Goal: Information Seeking & Learning: Learn about a topic

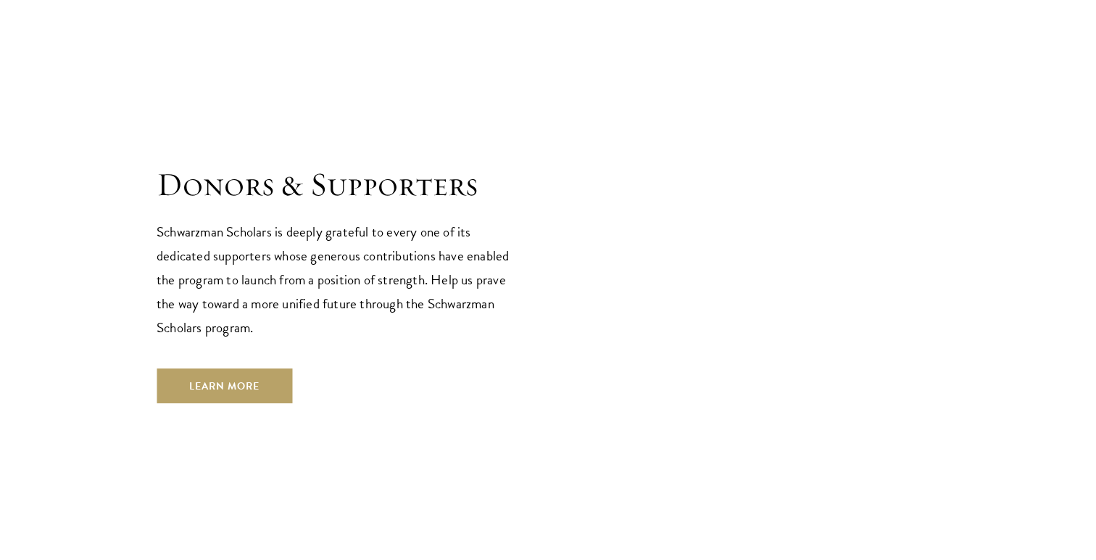
scroll to position [4401, 0]
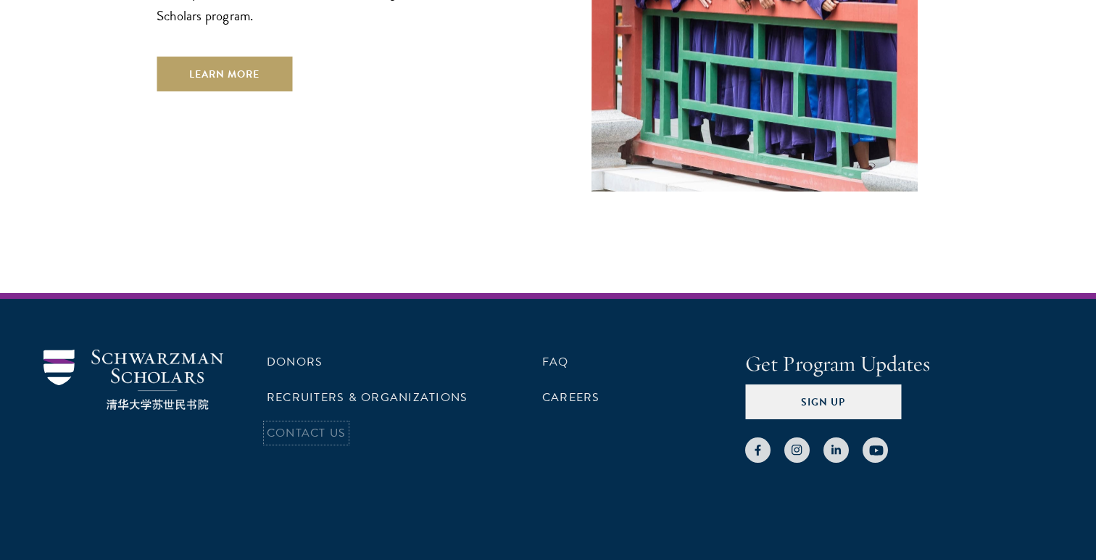
click at [331, 424] on link "Contact Us" at bounding box center [306, 432] width 79 height 17
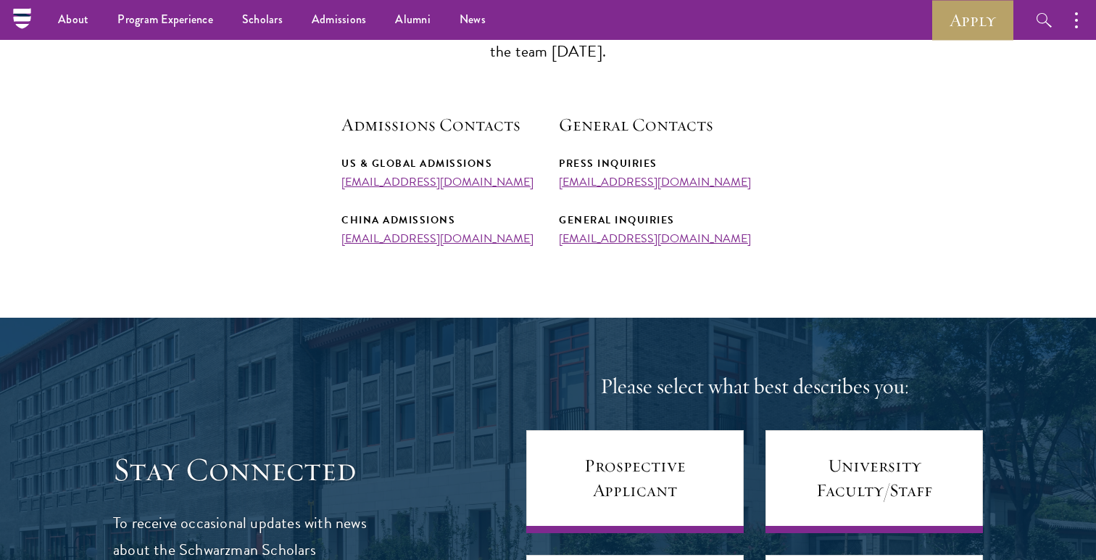
scroll to position [336, 0]
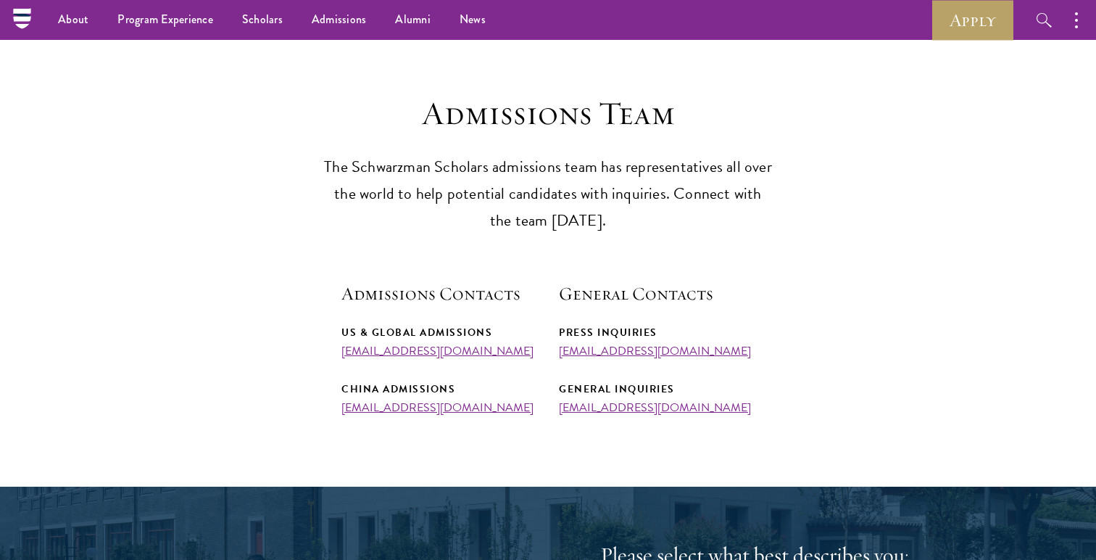
drag, startPoint x: 530, startPoint y: 350, endPoint x: 342, endPoint y: 356, distance: 188.6
click at [342, 356] on section "Admissions Team The Schwarzman Scholars admissions team has representatives all…" at bounding box center [548, 254] width 1096 height 320
copy link "admissions@schwarzmanscholars.org"
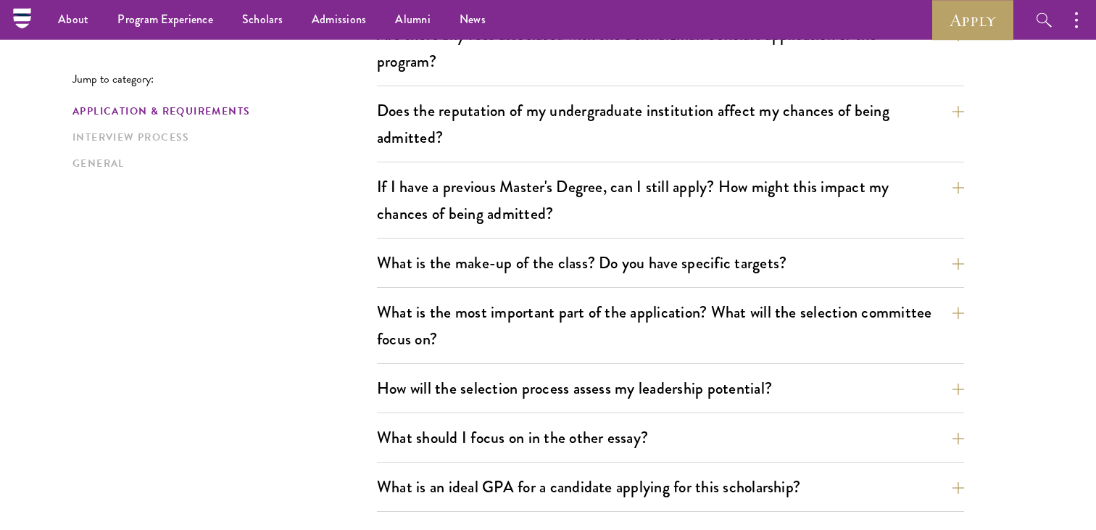
scroll to position [1238, 0]
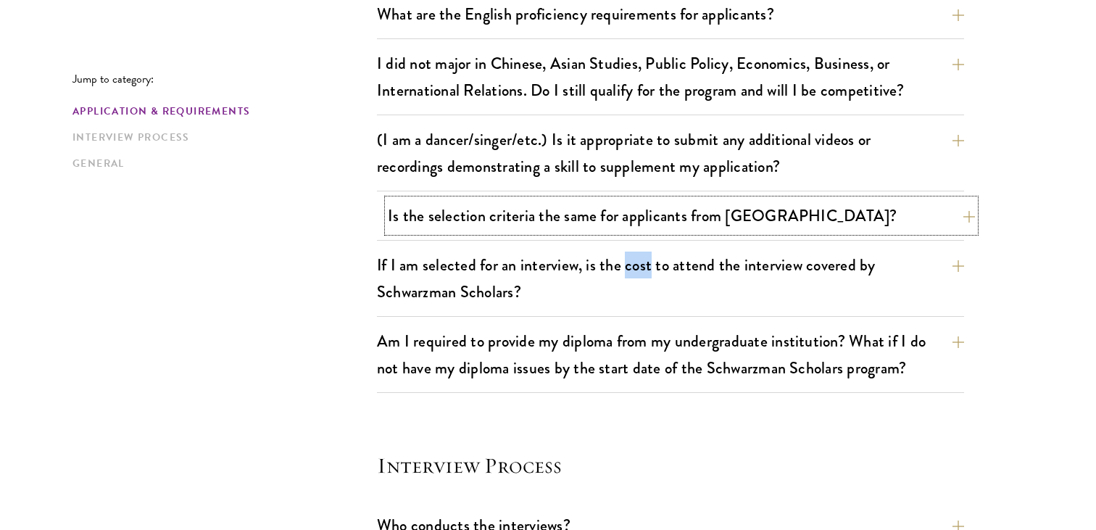
click at [619, 229] on button "Is the selection criteria the same for applicants from China?" at bounding box center [681, 215] width 587 height 33
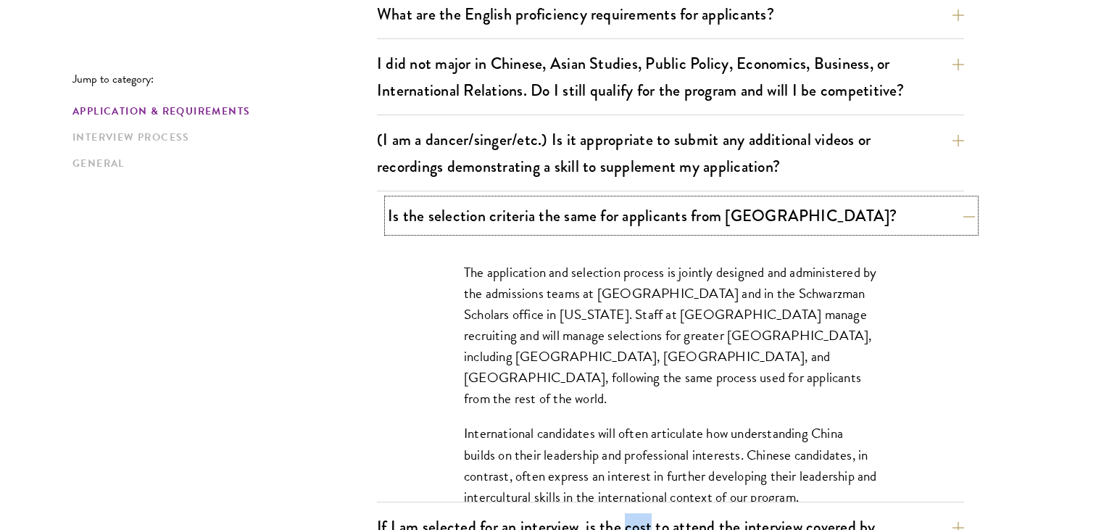
click at [613, 225] on button "Is the selection criteria the same for applicants from China?" at bounding box center [681, 215] width 587 height 33
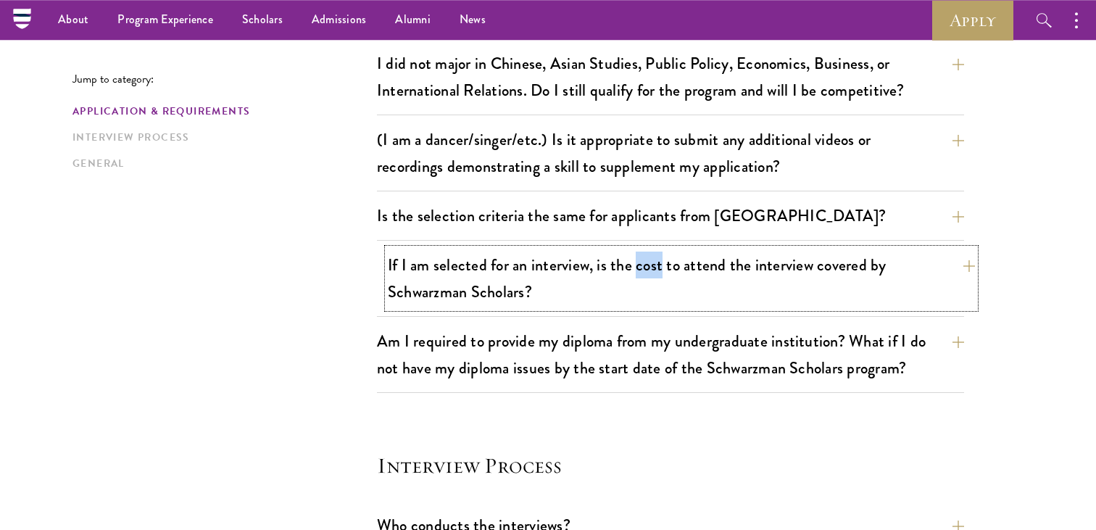
click at [614, 273] on button "If I am selected for an interview, is the cost to attend the interview covered …" at bounding box center [681, 278] width 587 height 59
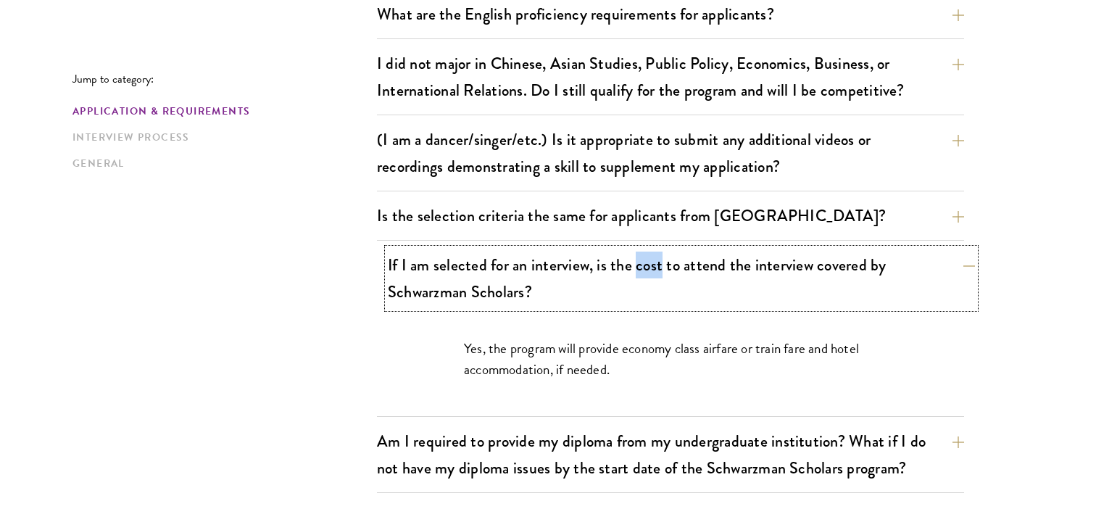
click at [614, 274] on button "If I am selected for an interview, is the cost to attend the interview covered …" at bounding box center [681, 278] width 587 height 59
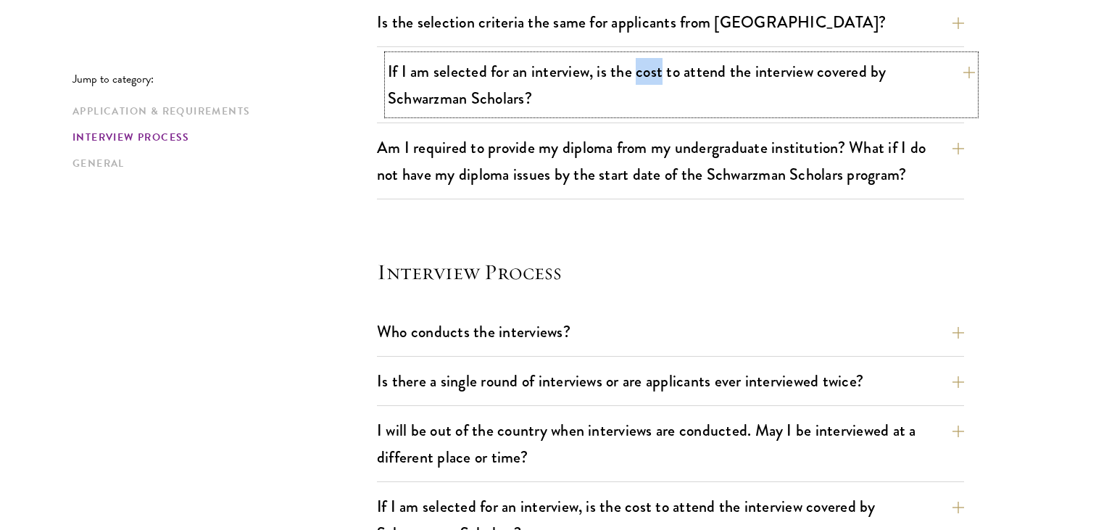
scroll to position [1437, 0]
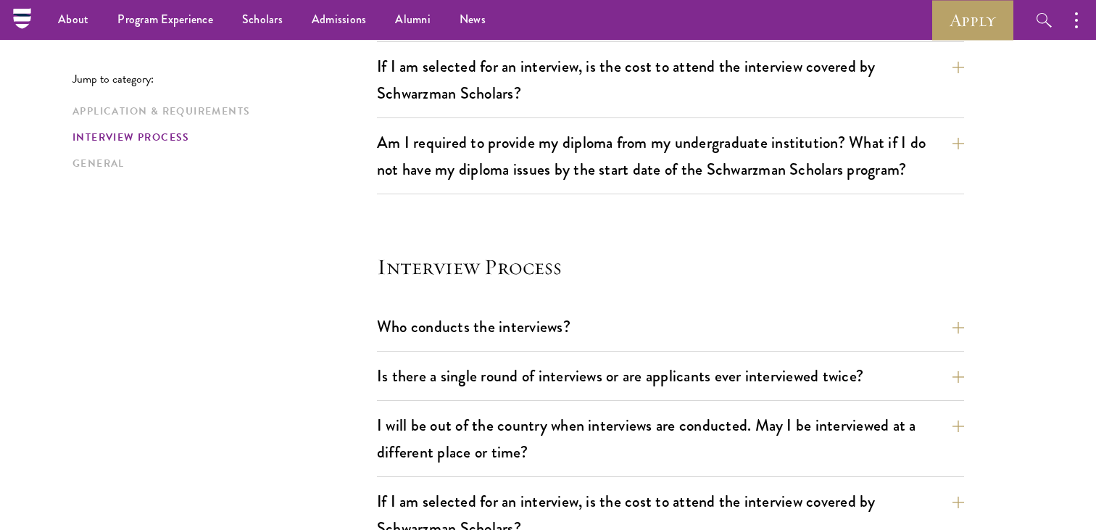
scroll to position [421, 0]
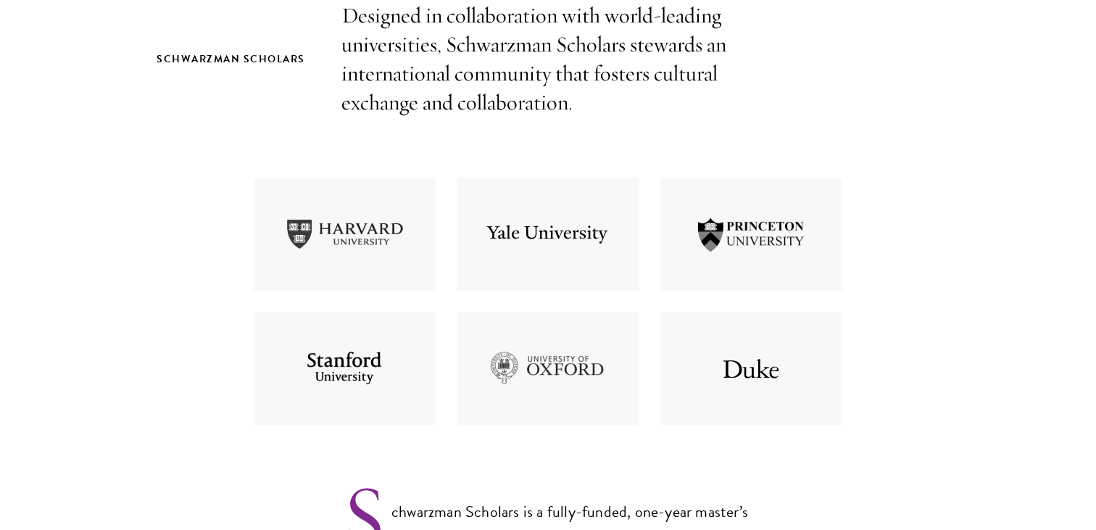
scroll to position [5828, 0]
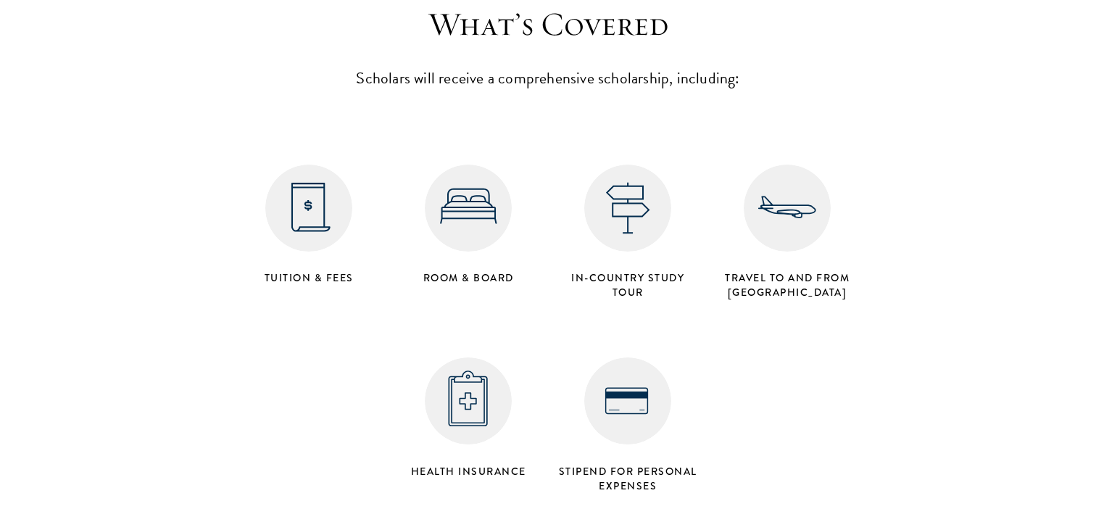
click at [657, 464] on h4 "Stipend for personal expenses" at bounding box center [627, 478] width 145 height 29
click at [634, 357] on img at bounding box center [627, 400] width 87 height 87
